Goal: Information Seeking & Learning: Learn about a topic

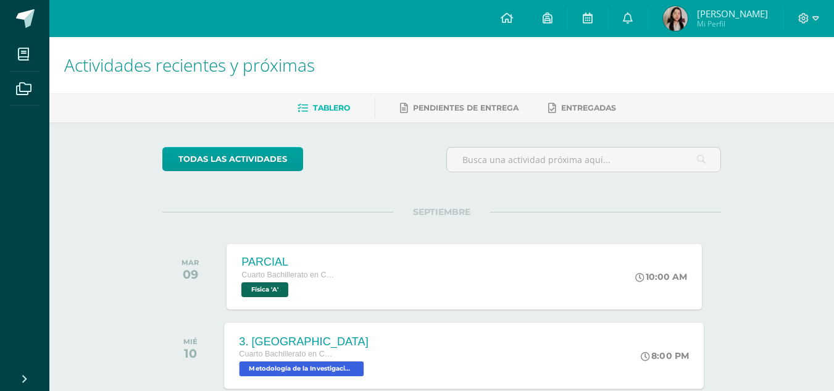
click at [398, 353] on div "3. [GEOGRAPHIC_DATA] Cuarto Bachillerato en Ciencias Biológicas [PERSON_NAME]. …" at bounding box center [464, 355] width 479 height 66
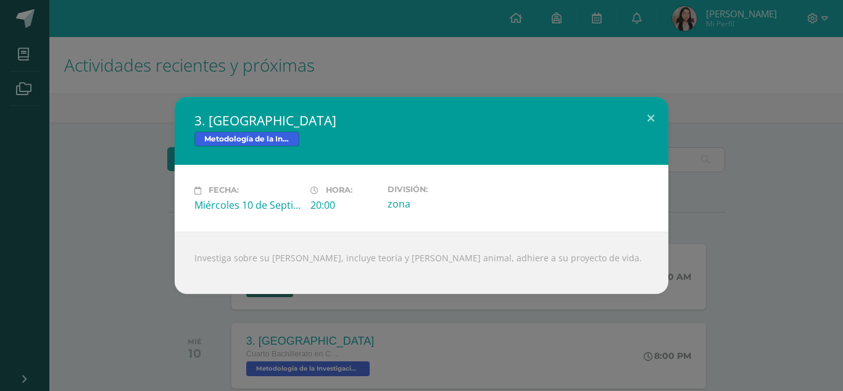
click at [39, 86] on div "3. [GEOGRAPHIC_DATA] Metodología de la Investigación Fecha: [DATE] Hora: 20:00 …" at bounding box center [421, 195] width 843 height 391
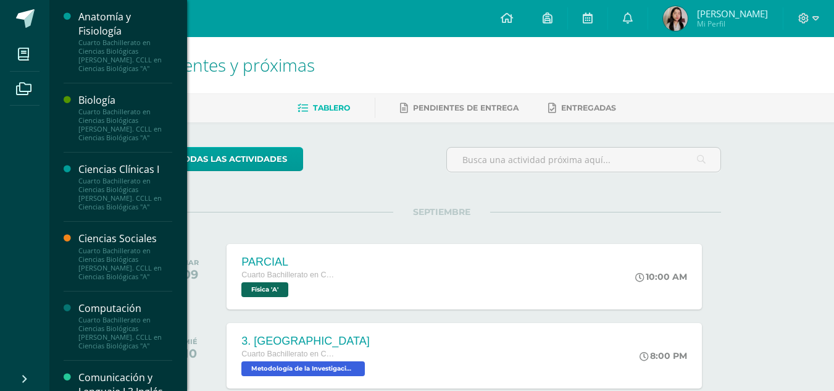
click at [140, 234] on div "Ciencias Sociales" at bounding box center [125, 238] width 94 height 14
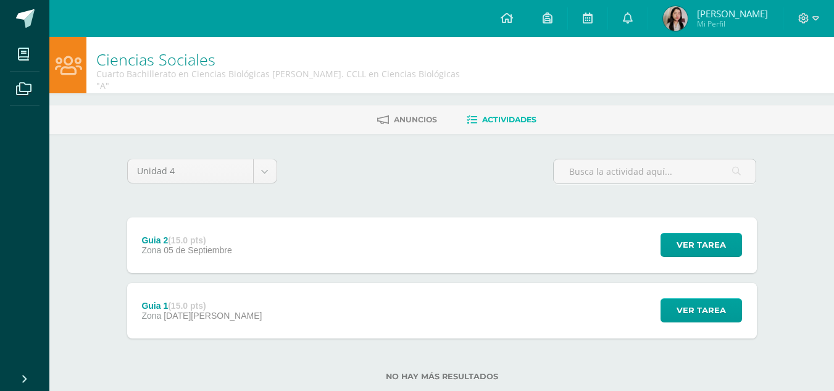
click at [233, 249] on div "Guia 2 (15.0 pts) Zona 05 de Septiembre" at bounding box center [187, 245] width 120 height 56
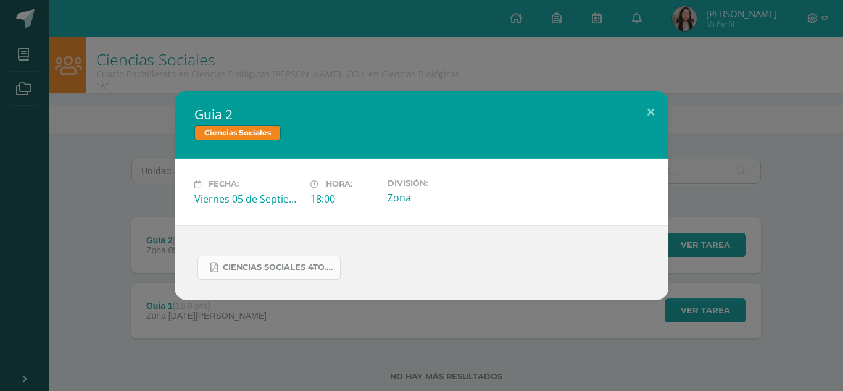
click at [257, 269] on span "Ciencias Sociales 4to..docx.pdf" at bounding box center [278, 267] width 111 height 10
click at [120, 99] on div "Guia 2 Ciencias Sociales Fecha: Viernes 05 de Septiembre Hora: 18:00 División: …" at bounding box center [421, 195] width 833 height 209
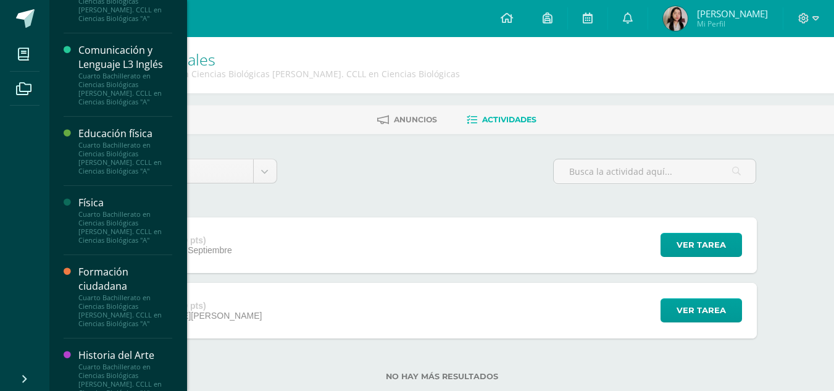
scroll to position [329, 0]
click at [118, 215] on div "Cuarto Bachillerato en Ciencias Biológicas [PERSON_NAME]. CCLL en Ciencias Biol…" at bounding box center [125, 225] width 94 height 35
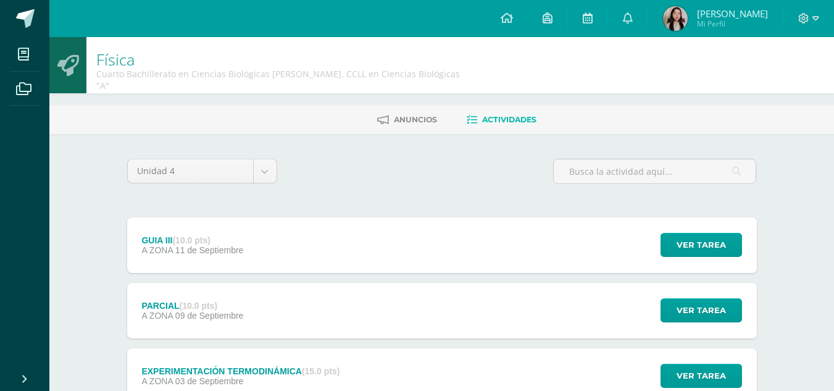
click at [267, 233] on div "GUIA III (10.0 pts) A ZONA [DATE] Ver tarea GUIA III Física Cargando contenido" at bounding box center [441, 245] width 629 height 56
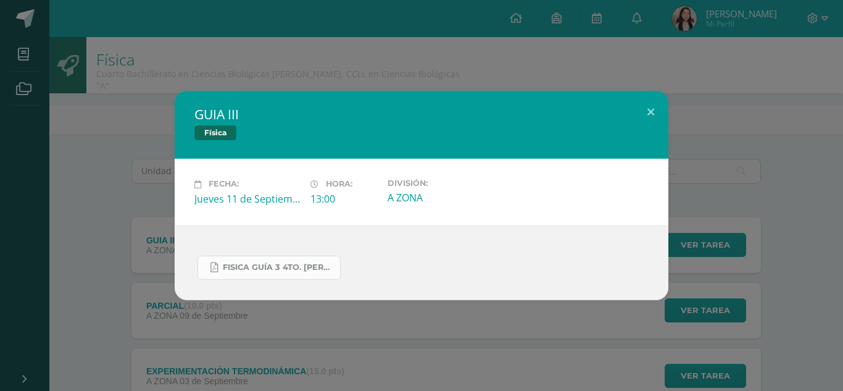
click at [287, 268] on span "FISICA GUÍA 3 4TO. [PERSON_NAME].docx.pdf" at bounding box center [278, 267] width 111 height 10
click at [369, 221] on div "Fecha: [DATE] Hora: 13:00 División: A ZONA" at bounding box center [422, 192] width 494 height 66
